Goal: Find specific page/section: Find specific page/section

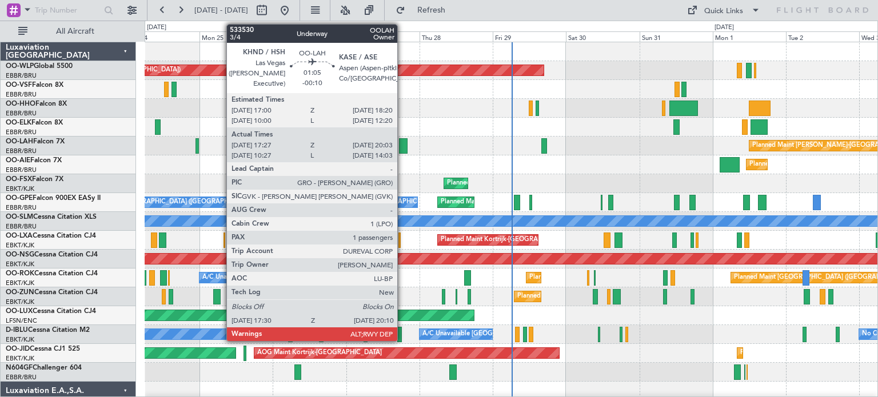
click at [403, 144] on div at bounding box center [403, 145] width 9 height 15
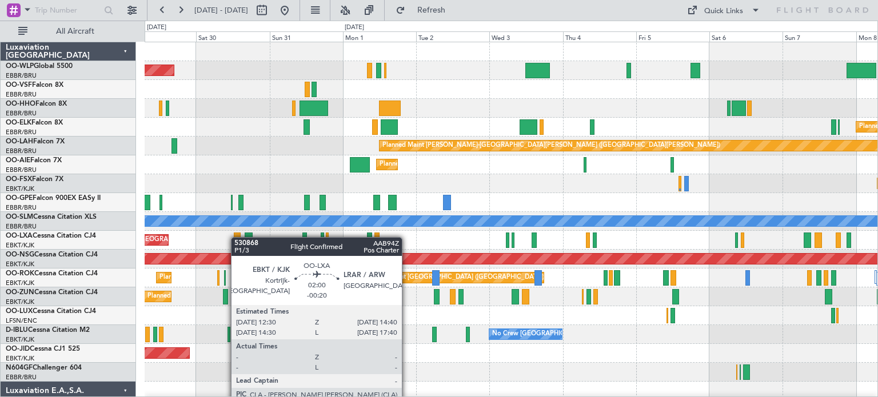
click at [237, 237] on div "Planned Maint [GEOGRAPHIC_DATA] ([GEOGRAPHIC_DATA]) Planned Maint [GEOGRAPHIC_D…" at bounding box center [511, 391] width 733 height 698
